Goal: Task Accomplishment & Management: Complete application form

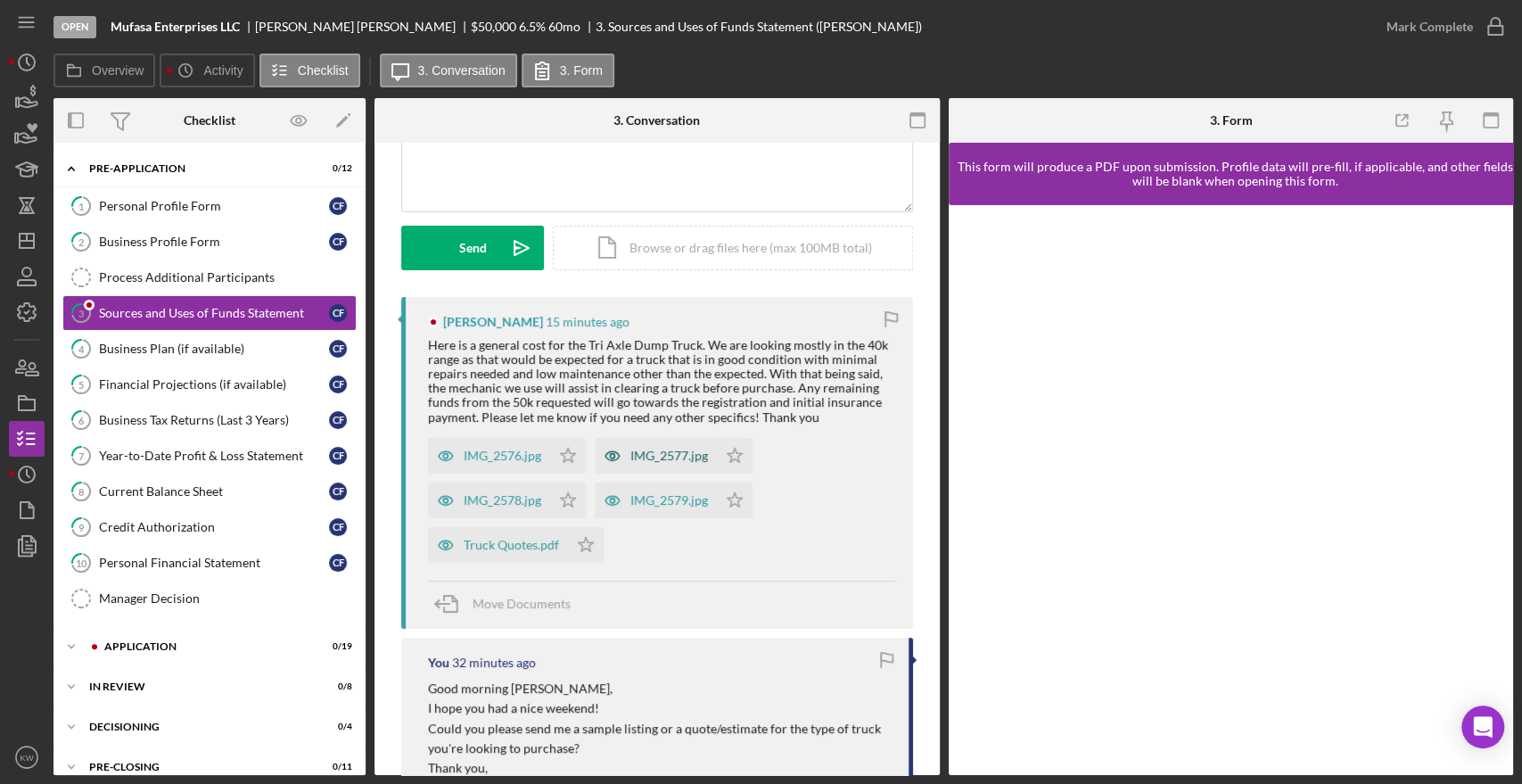
scroll to position [198, 0]
click at [521, 448] on div "IMG_2576.jpg" at bounding box center [502, 453] width 78 height 14
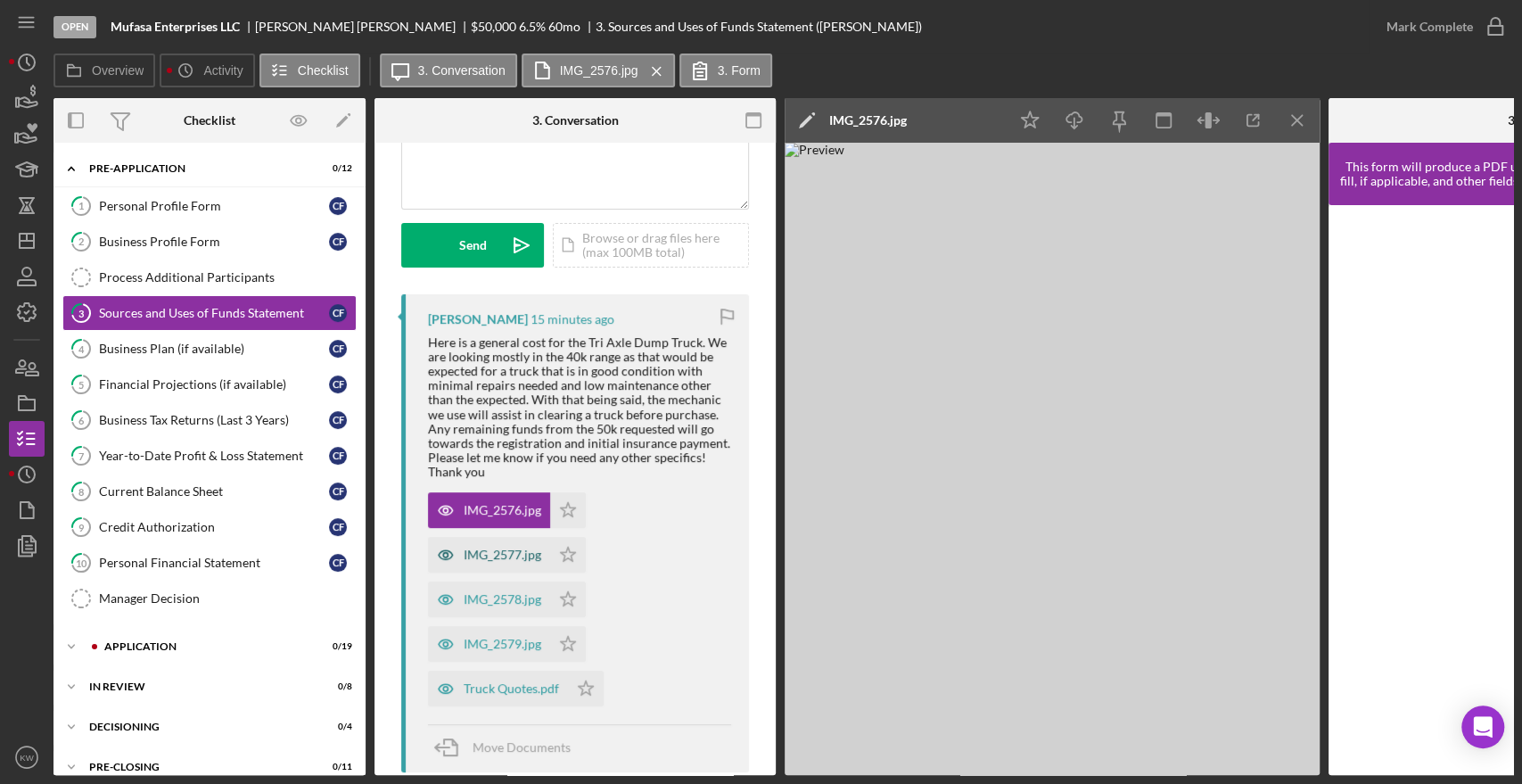
click at [499, 555] on div "IMG_2577.jpg" at bounding box center [502, 555] width 78 height 14
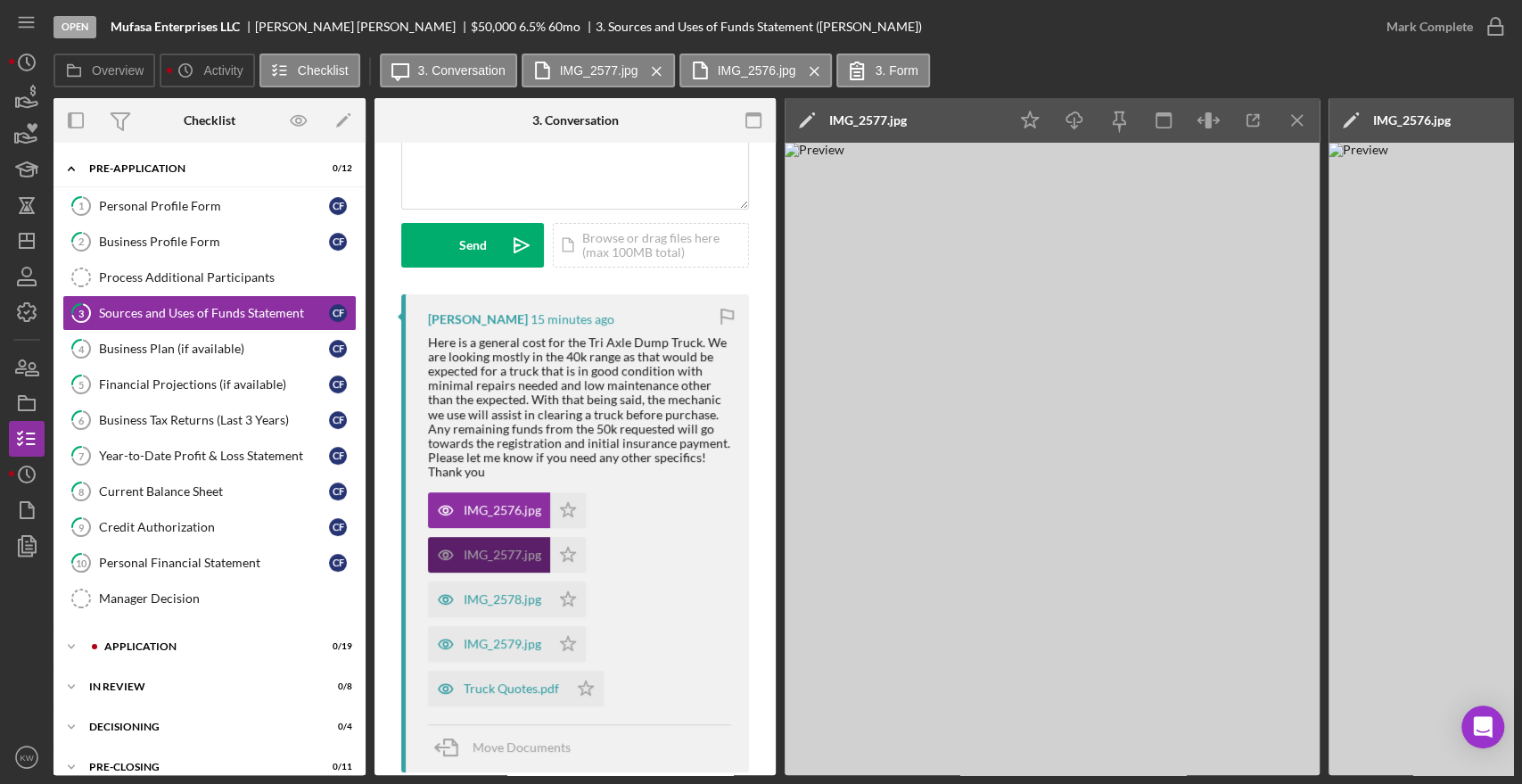
scroll to position [297, 0]
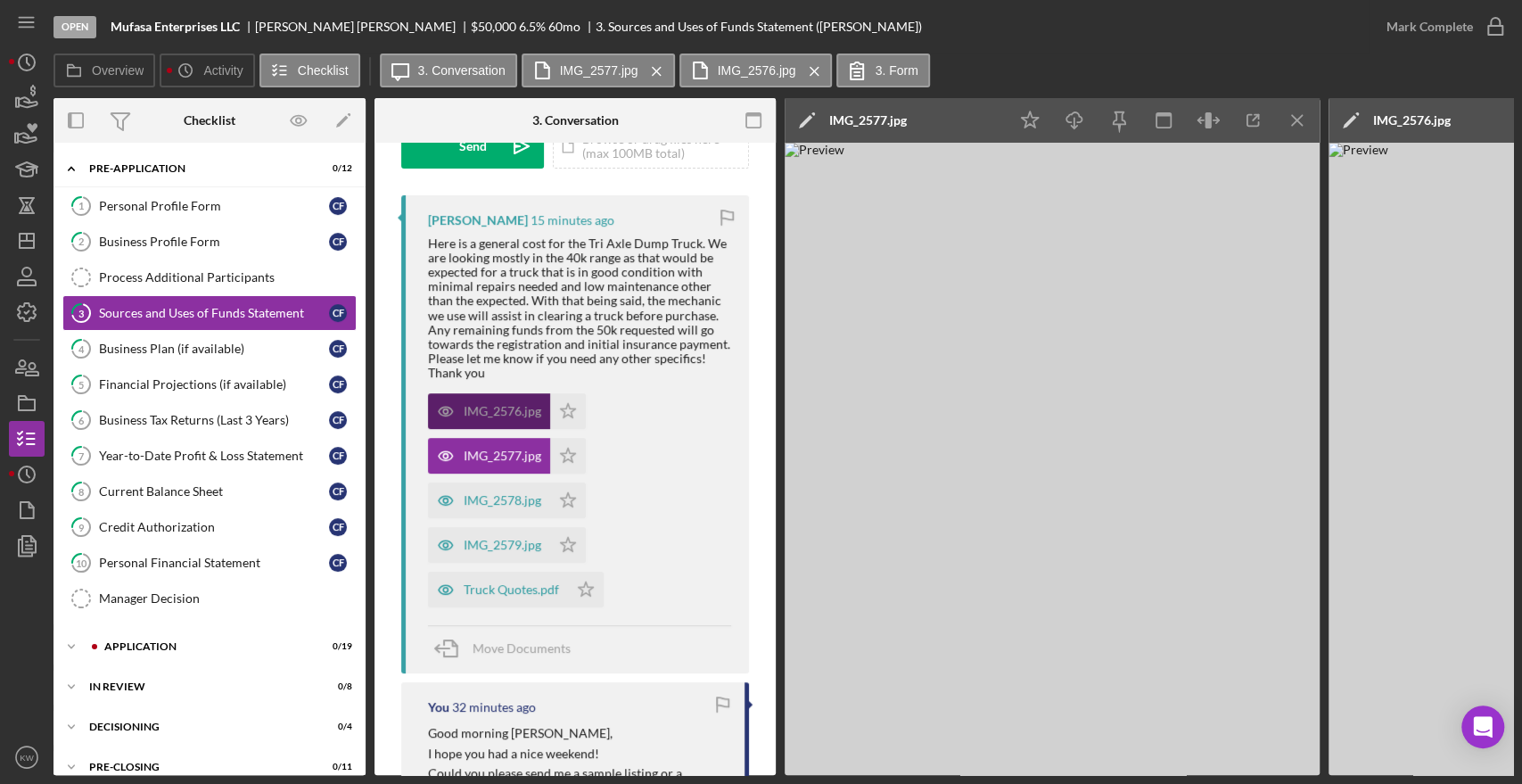
click at [464, 418] on div "IMG_2576.jpg" at bounding box center [488, 411] width 122 height 36
click at [479, 497] on div "IMG_2578.jpg" at bounding box center [502, 500] width 78 height 14
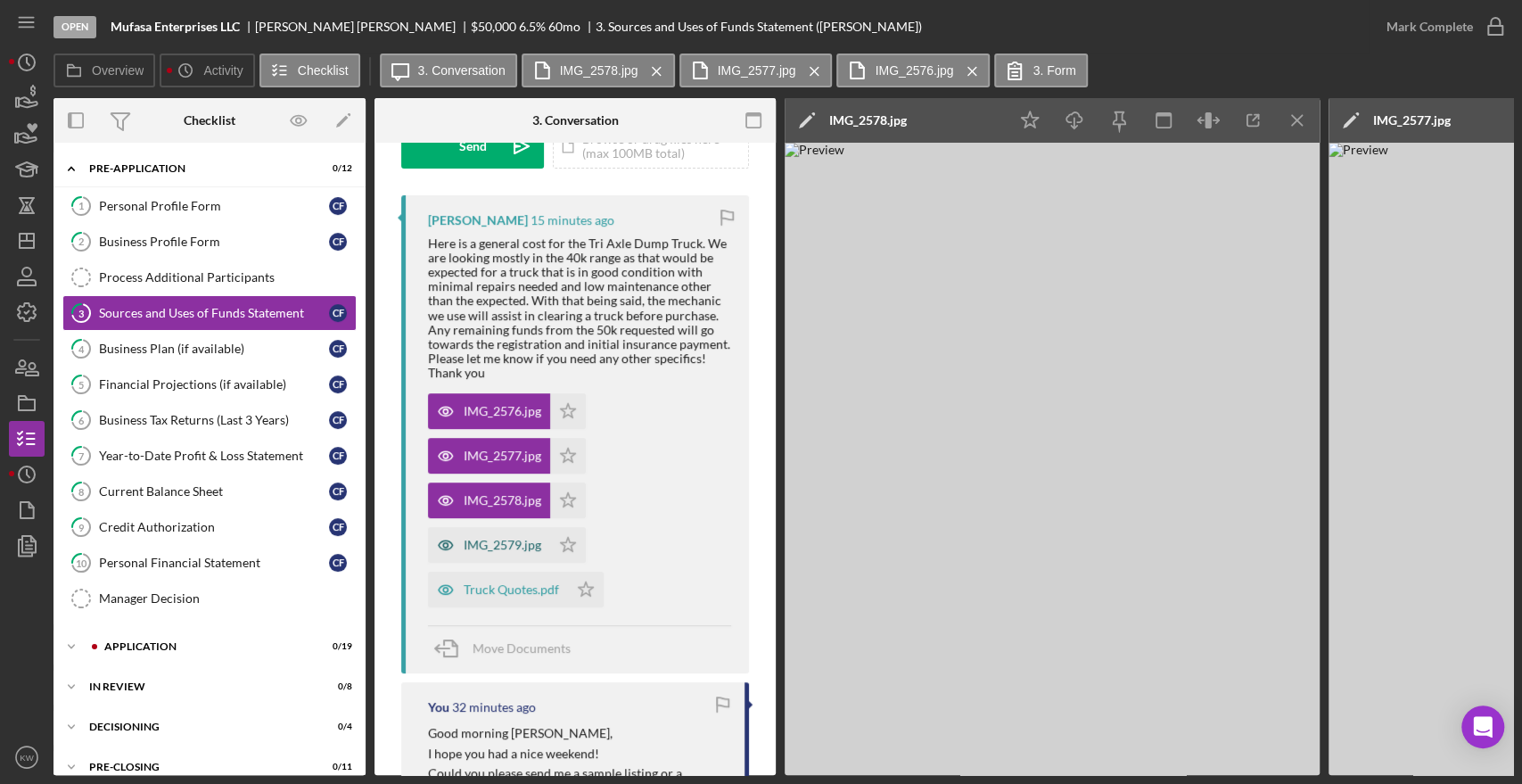
click at [492, 543] on div "IMG_2579.jpg" at bounding box center [502, 544] width 78 height 14
click at [503, 590] on div "Truck Quotes.pdf" at bounding box center [511, 589] width 95 height 14
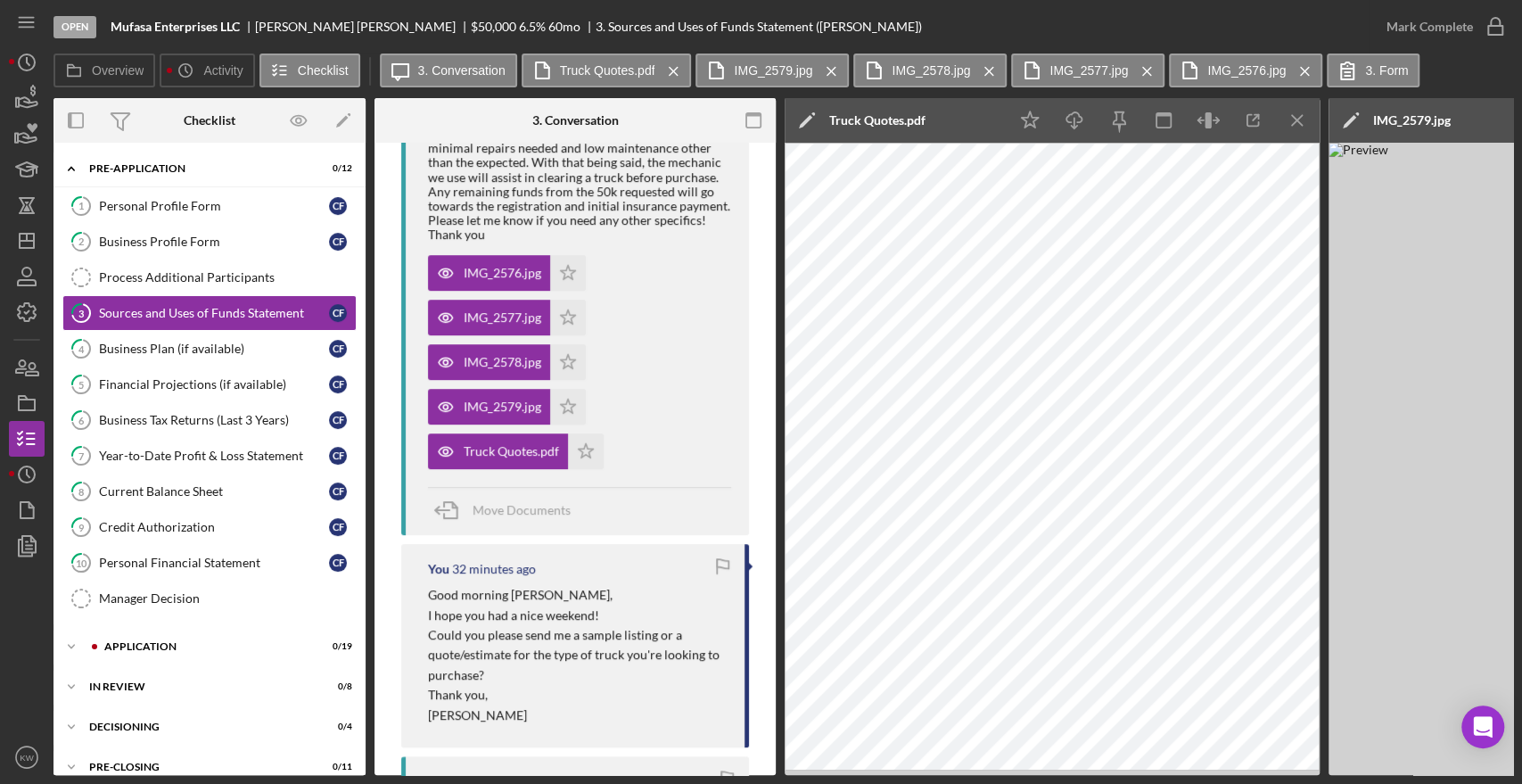
scroll to position [0, 0]
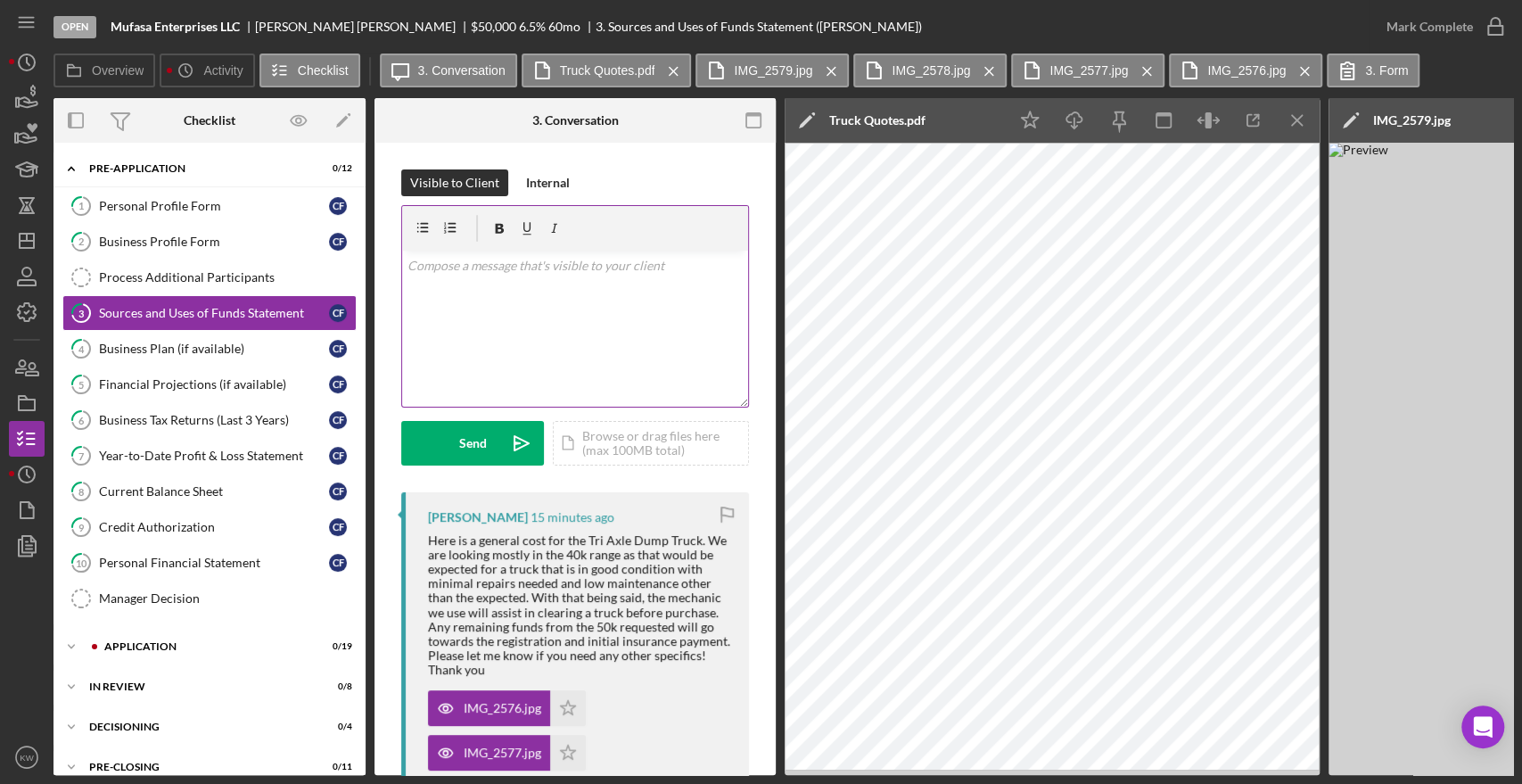
click at [546, 309] on div "v Color teal Color pink Remove color Add row above Add row below Add column bef…" at bounding box center [575, 328] width 346 height 156
click at [486, 437] on div "Send" at bounding box center [473, 443] width 28 height 44
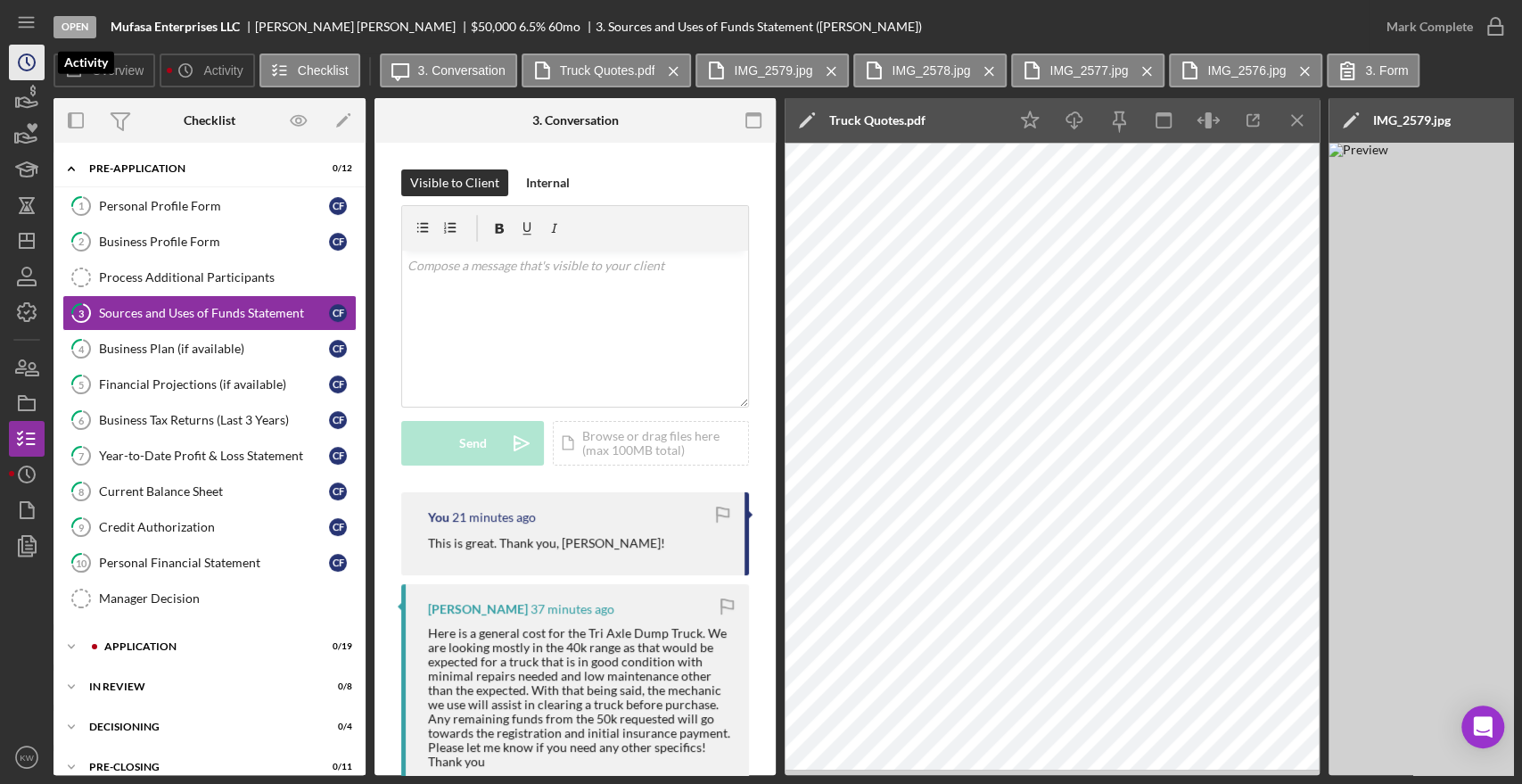
click at [31, 61] on icon "Icon/History" at bounding box center [27, 62] width 44 height 44
